Goal: Task Accomplishment & Management: Use online tool/utility

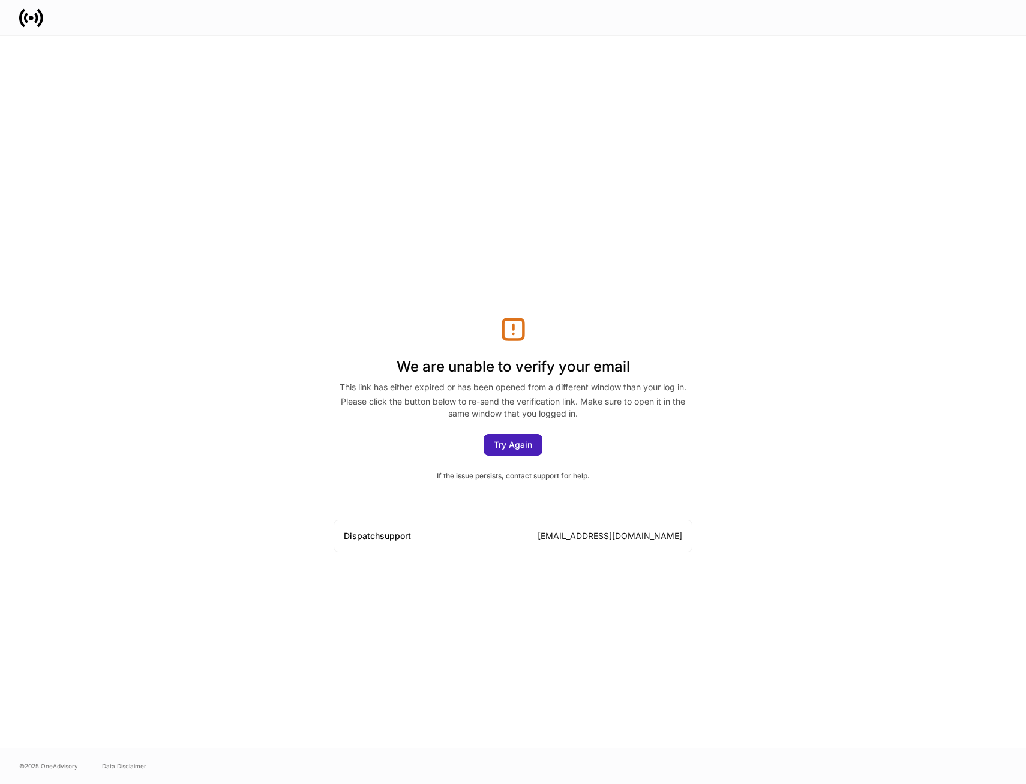
click at [500, 440] on div "Try Again" at bounding box center [513, 444] width 38 height 8
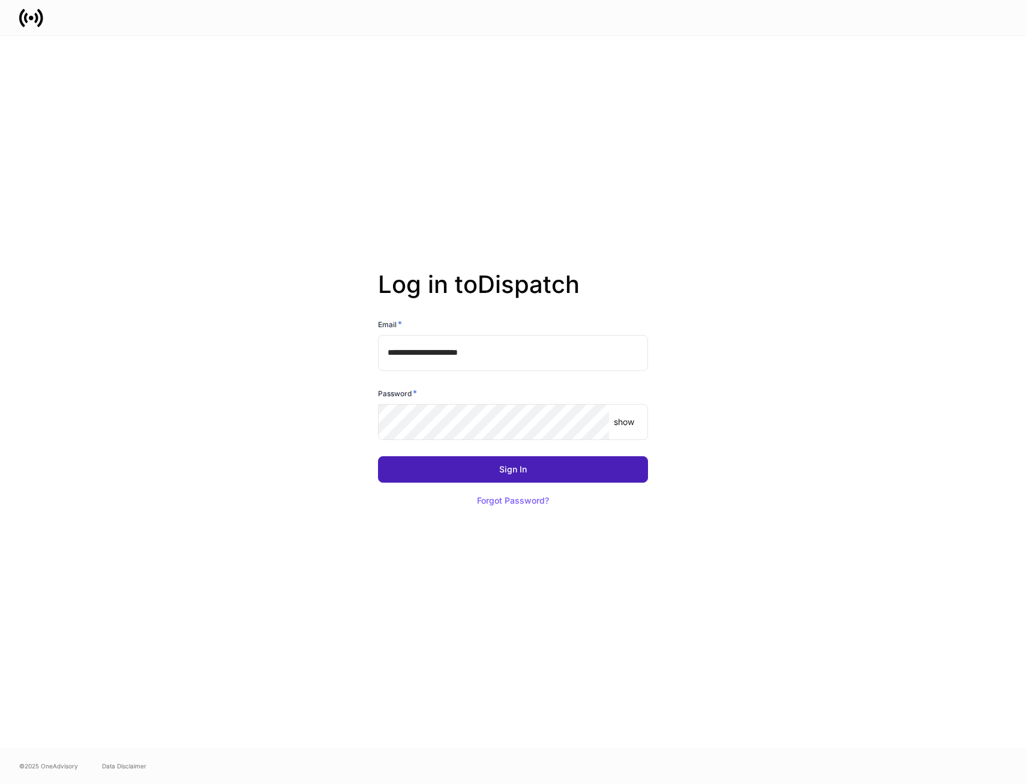
click at [508, 458] on button "Sign In" at bounding box center [513, 469] width 270 height 26
